Goal: Task Accomplishment & Management: Manage account settings

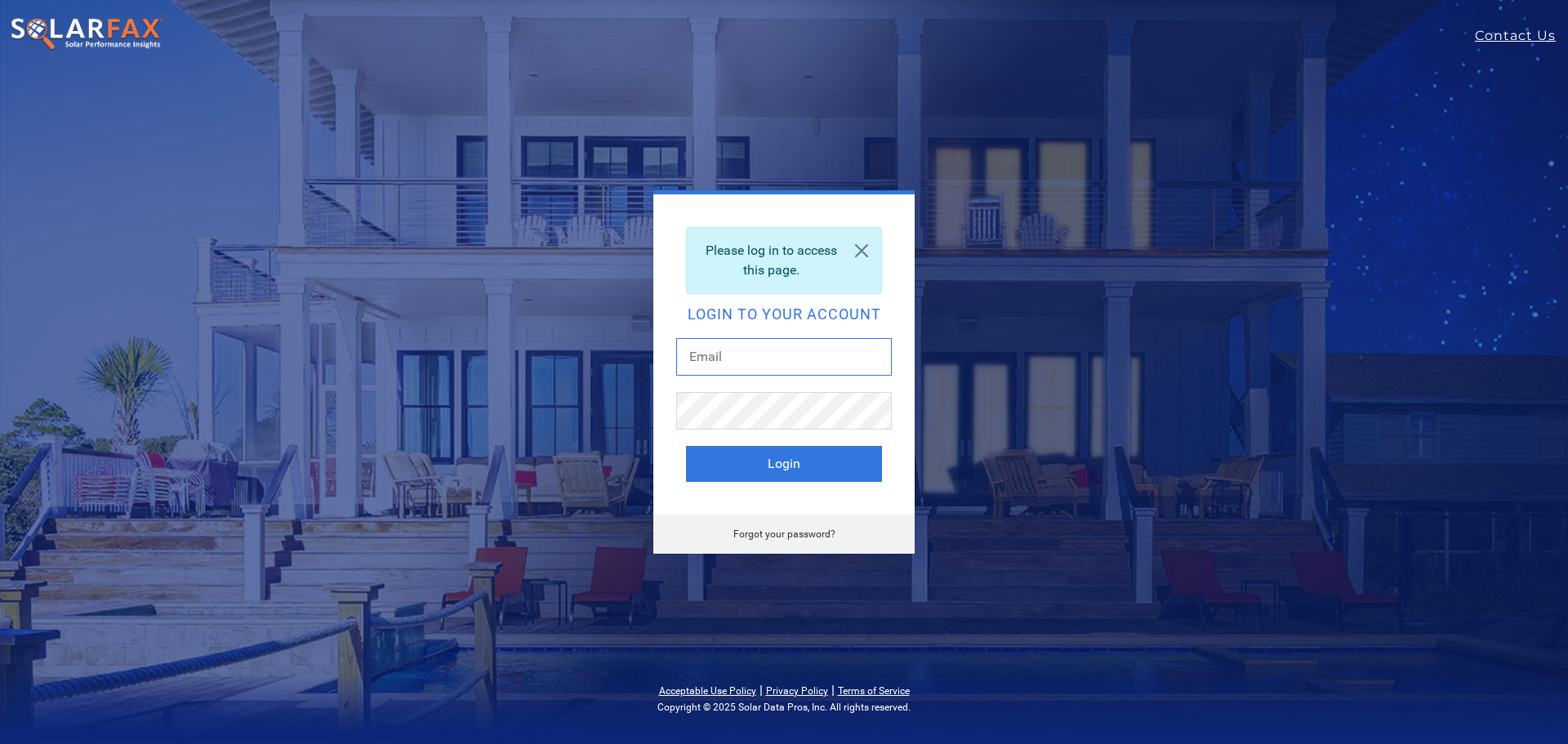
click at [711, 351] on input "text" at bounding box center [784, 356] width 215 height 37
type input "[PERSON_NAME][EMAIL_ADDRESS][DOMAIN_NAME]"
click at [687, 445] on button "Login" at bounding box center [784, 463] width 196 height 36
click at [761, 529] on link "Forgot your password?" at bounding box center [784, 535] width 102 height 12
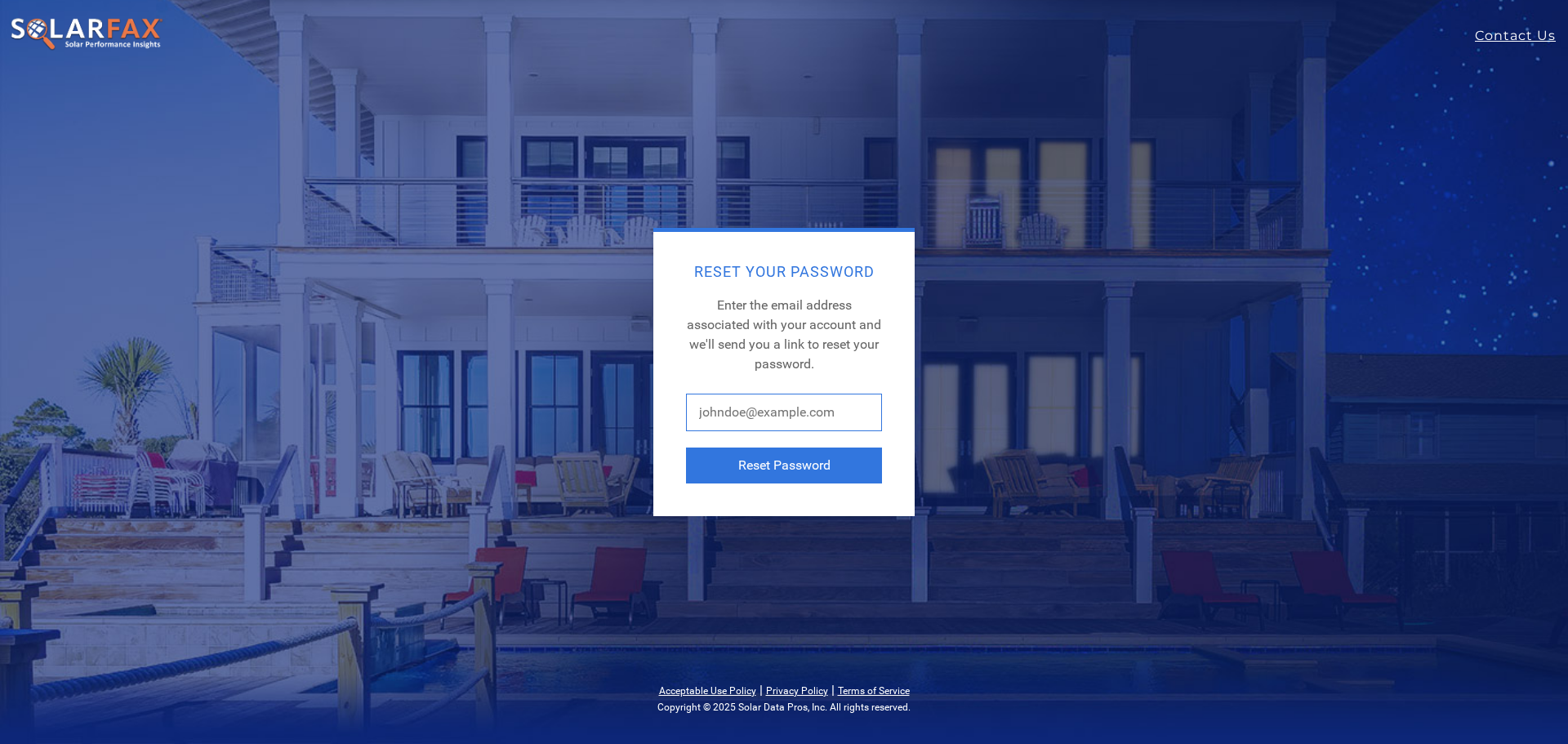
click at [773, 422] on input "text" at bounding box center [784, 412] width 196 height 37
type input "[PERSON_NAME][EMAIL_ADDRESS][DOMAIN_NAME]"
click at [786, 468] on button "Reset Password" at bounding box center [784, 465] width 196 height 36
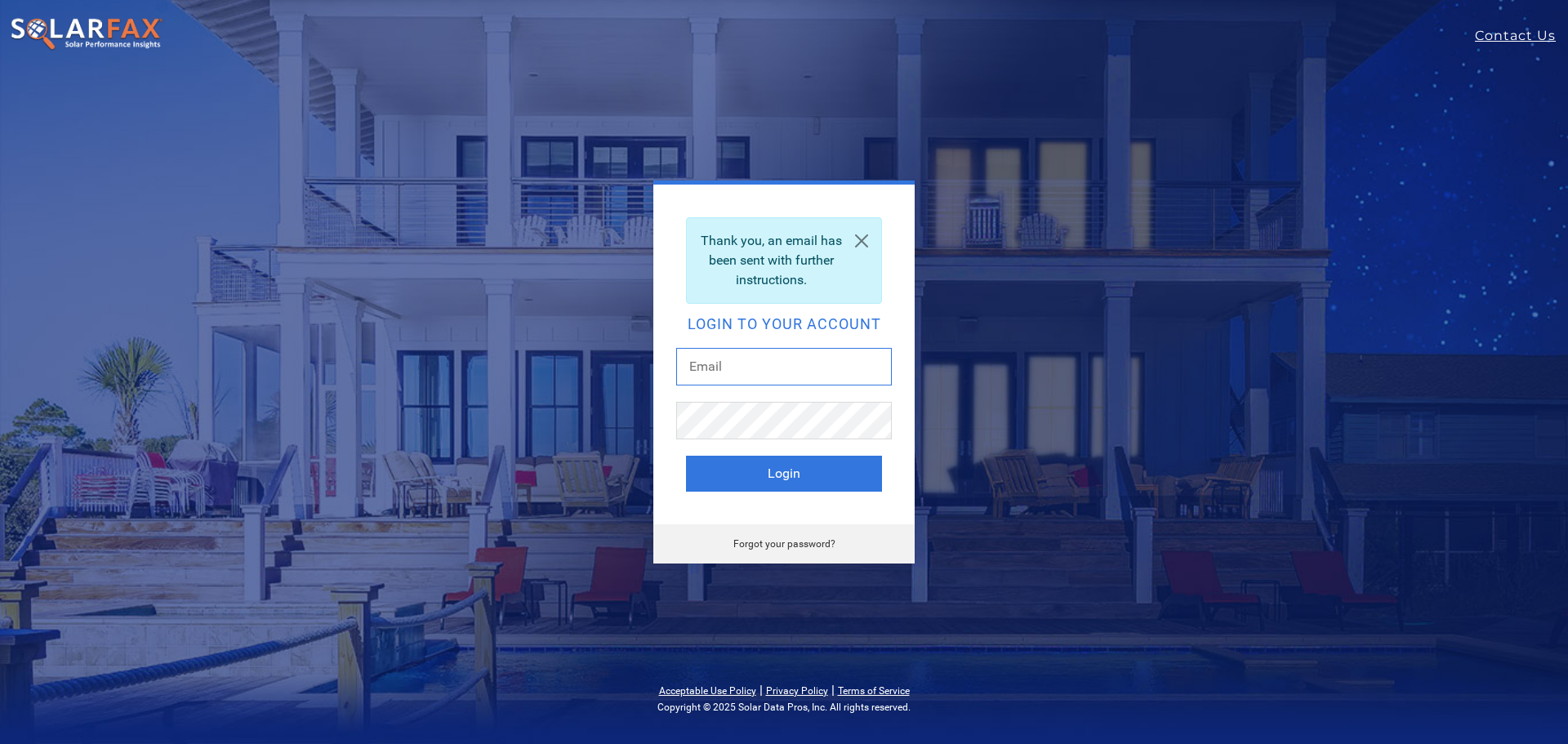
click at [699, 356] on input "text" at bounding box center [784, 366] width 215 height 37
type input "[PERSON_NAME][EMAIL_ADDRESS][DOMAIN_NAME]"
click at [616, 440] on div "Thank you, an email has been sent with further instructions. Login to your acco…" at bounding box center [784, 371] width 719 height 383
click at [799, 542] on link "Forgot your password?" at bounding box center [784, 544] width 102 height 12
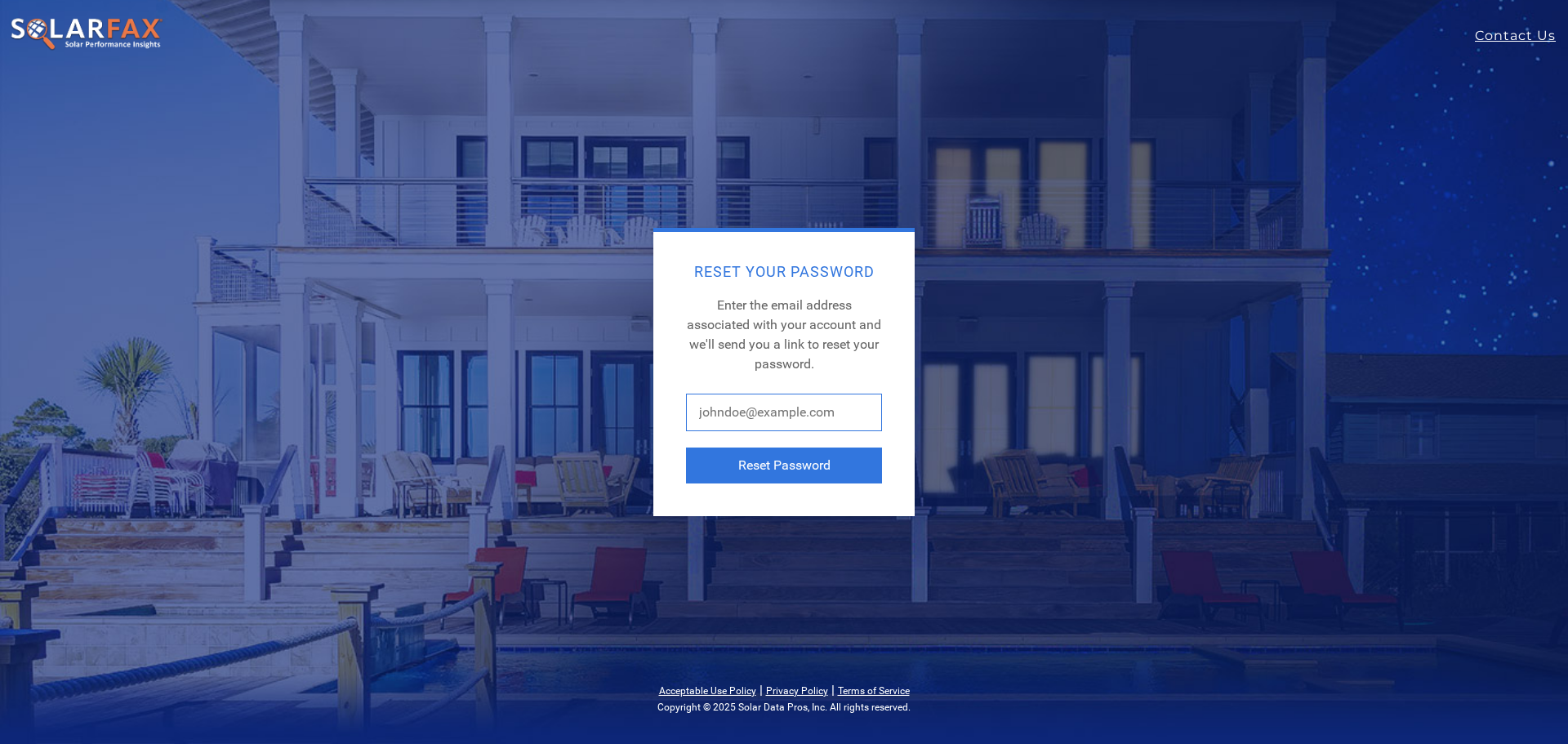
click at [740, 420] on input "text" at bounding box center [784, 412] width 196 height 37
type input "[PERSON_NAME][EMAIL_ADDRESS][DOMAIN_NAME]"
click at [760, 467] on button "Reset Password" at bounding box center [784, 465] width 196 height 36
